Goal: Information Seeking & Learning: Learn about a topic

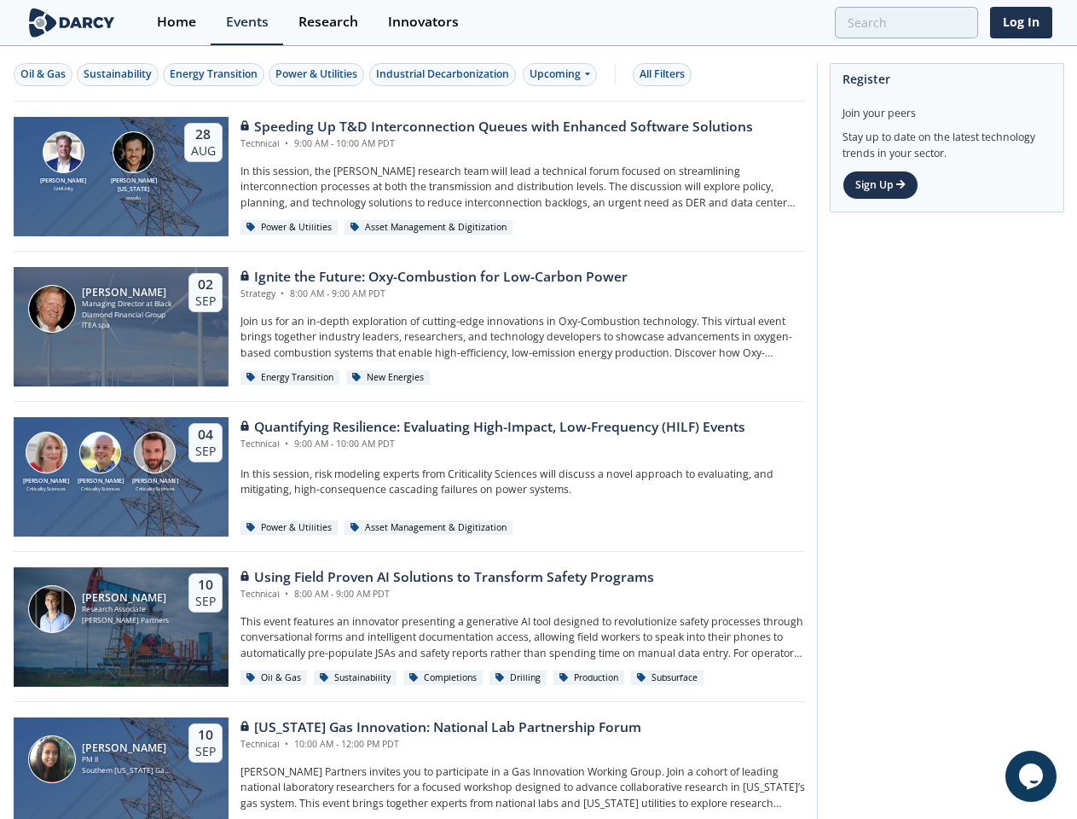
click at [538, 409] on div "[PERSON_NAME] Criticality Sciences [PERSON_NAME] Criticality Sciences [PERSON_N…" at bounding box center [409, 477] width 791 height 150
click at [43, 74] on div "Oil & Gas" at bounding box center [42, 74] width 45 height 15
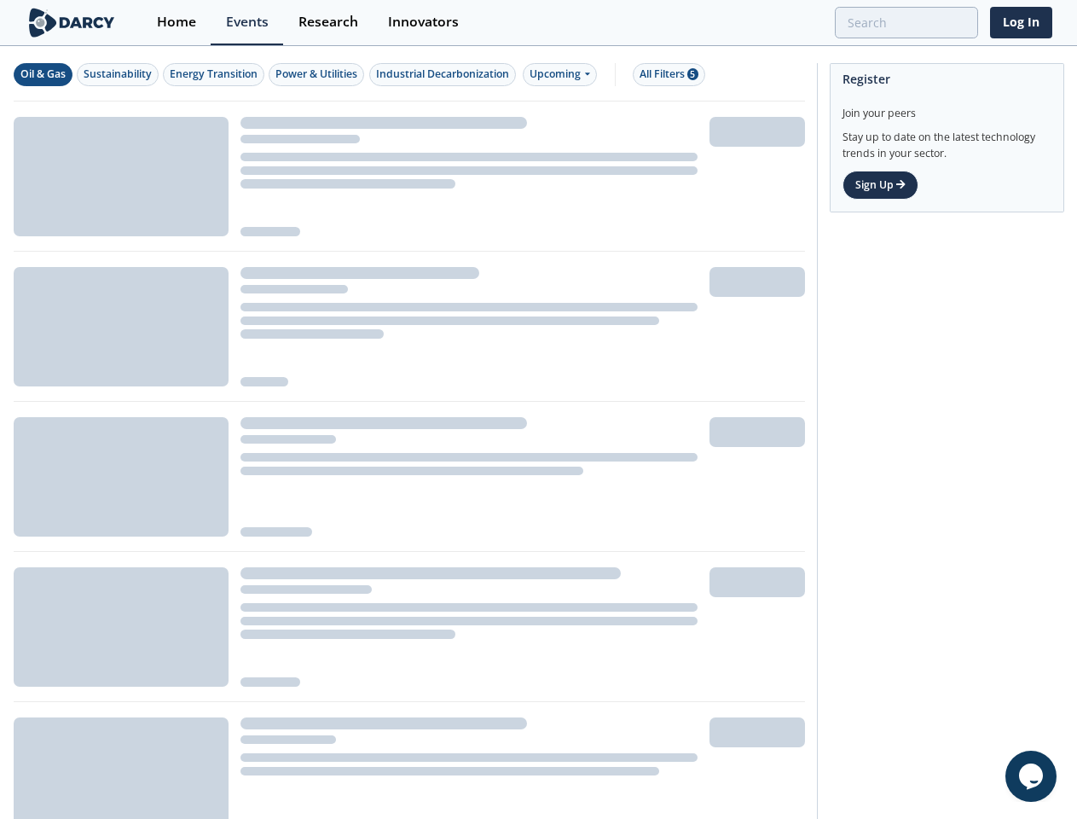
click at [119, 74] on div "Sustainability" at bounding box center [118, 74] width 68 height 15
click at [215, 74] on div "Energy Transition" at bounding box center [214, 74] width 88 height 15
click at [319, 74] on div "Power & Utilities" at bounding box center [316, 74] width 82 height 15
click at [445, 74] on div "Industrial Decarbonization" at bounding box center [442, 74] width 133 height 15
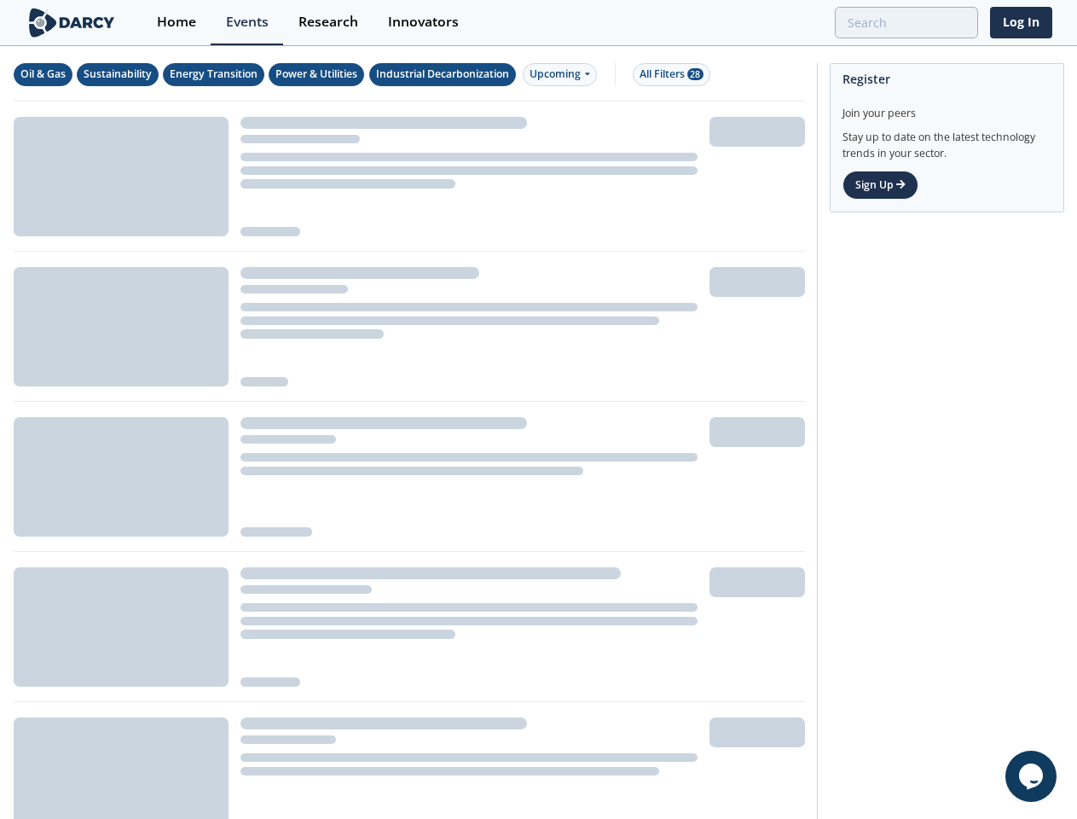
click at [564, 74] on div "Upcoming" at bounding box center [560, 74] width 74 height 23
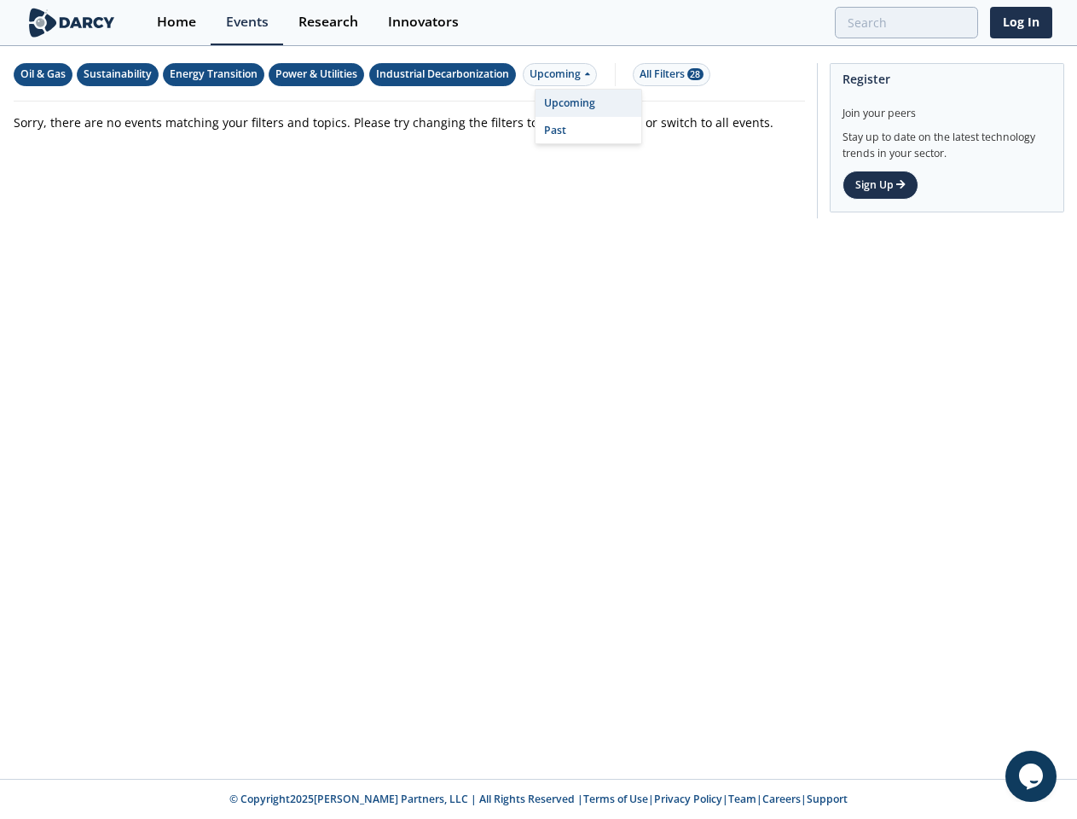
click at [667, 74] on div "All Filters 28" at bounding box center [672, 74] width 64 height 15
